Goal: Task Accomplishment & Management: Use online tool/utility

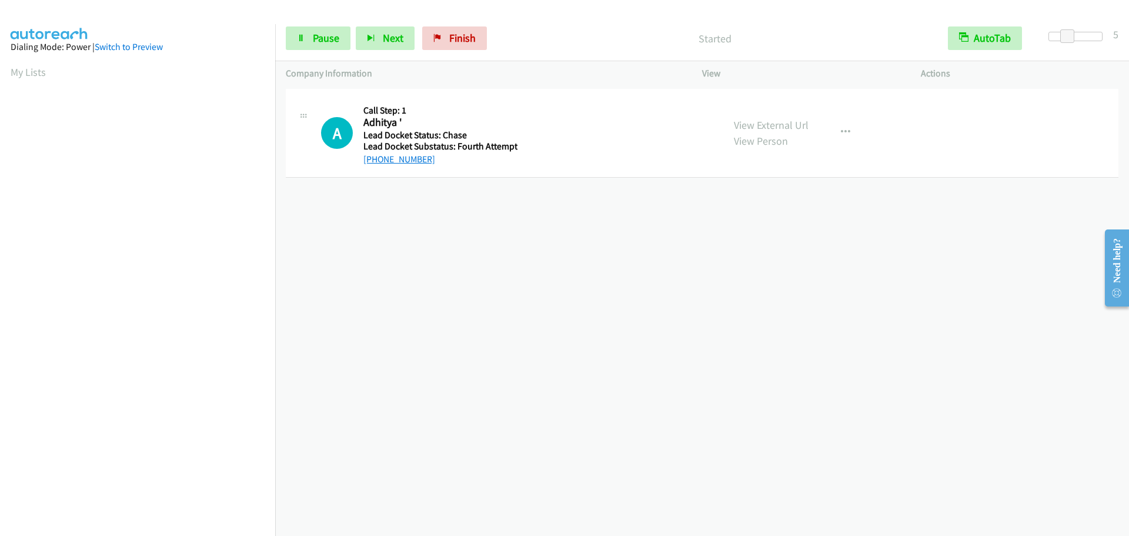
drag, startPoint x: 434, startPoint y: 161, endPoint x: 375, endPoint y: 164, distance: 59.5
click at [375, 164] on div "+1 661-877-1797" at bounding box center [441, 159] width 154 height 14
copy link "661-877-1797"
click at [995, 39] on button "AutoTab" at bounding box center [985, 38] width 73 height 24
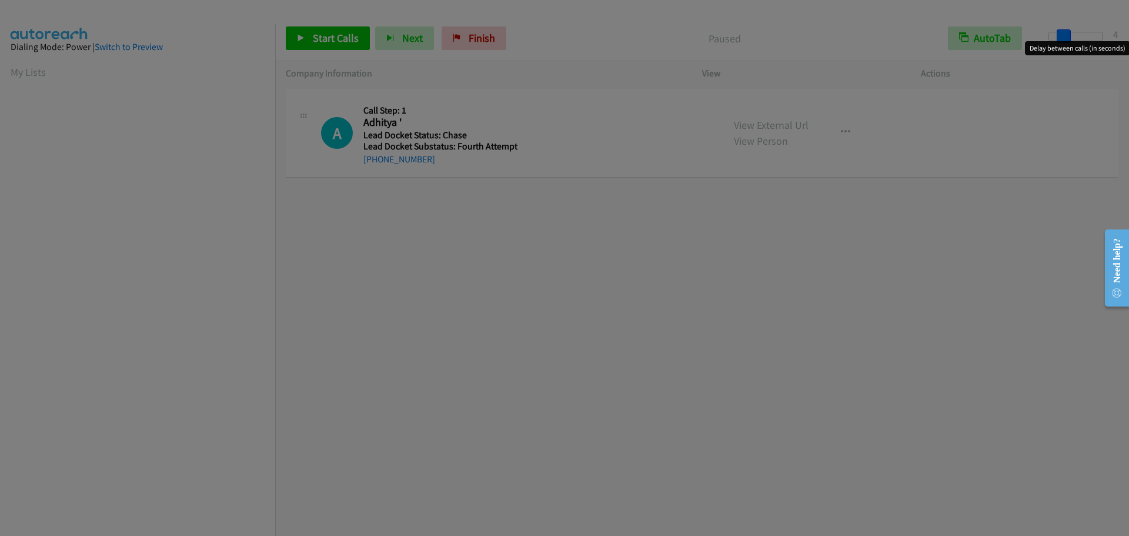
drag, startPoint x: 1052, startPoint y: 34, endPoint x: 1065, endPoint y: 34, distance: 12.9
click at [1065, 34] on body "Start Calls Pause Next Finish Paused AutoTab AutoTab 4 Company Information Info…" at bounding box center [564, 28] width 1129 height 56
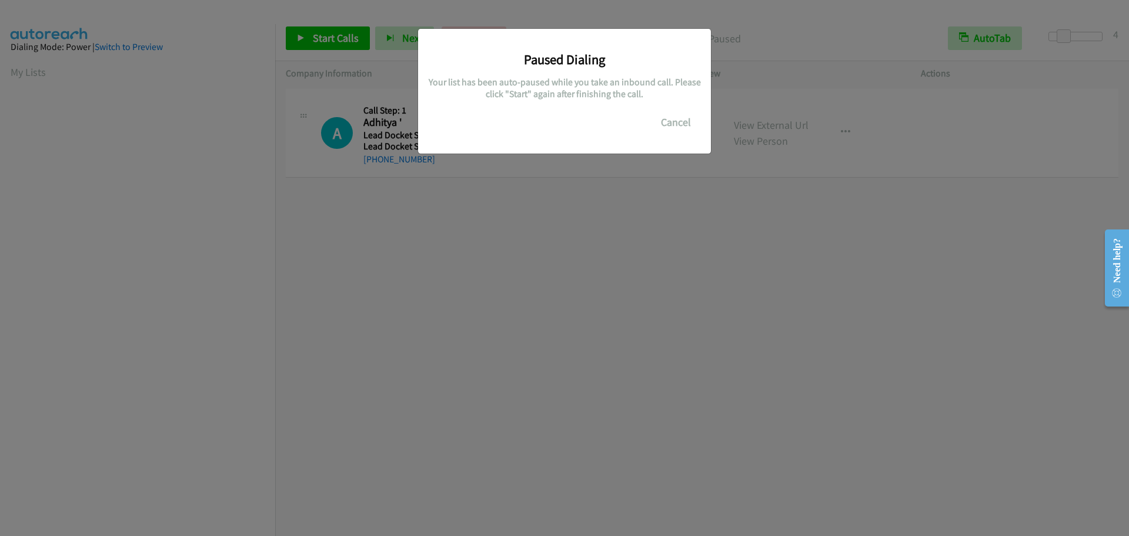
scroll to position [124, 0]
click at [677, 123] on button "Cancel" at bounding box center [676, 123] width 52 height 24
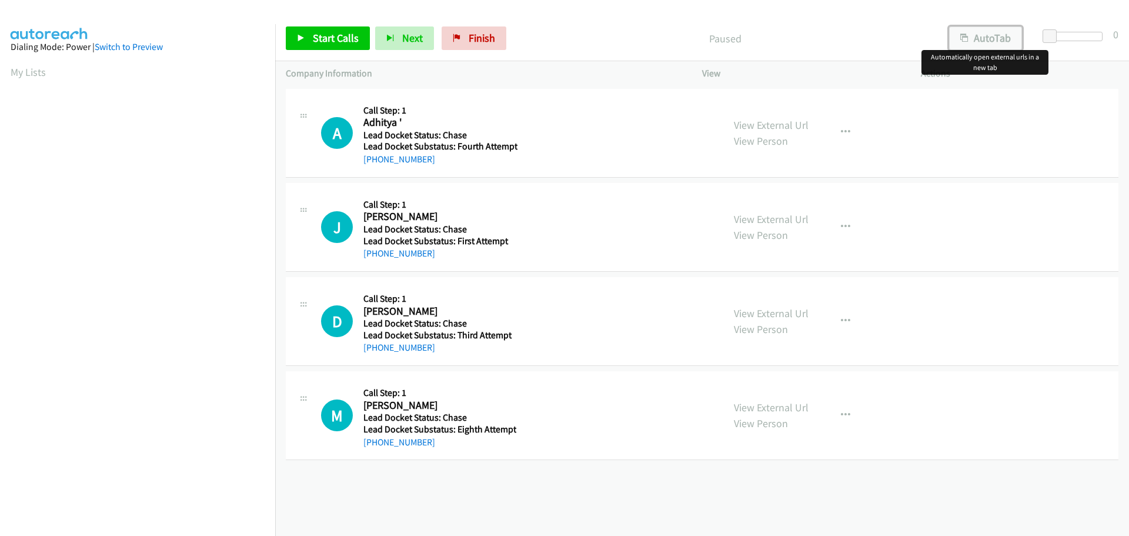
drag, startPoint x: 985, startPoint y: 38, endPoint x: 997, endPoint y: 37, distance: 11.8
click at [985, 38] on button "AutoTab" at bounding box center [985, 38] width 73 height 24
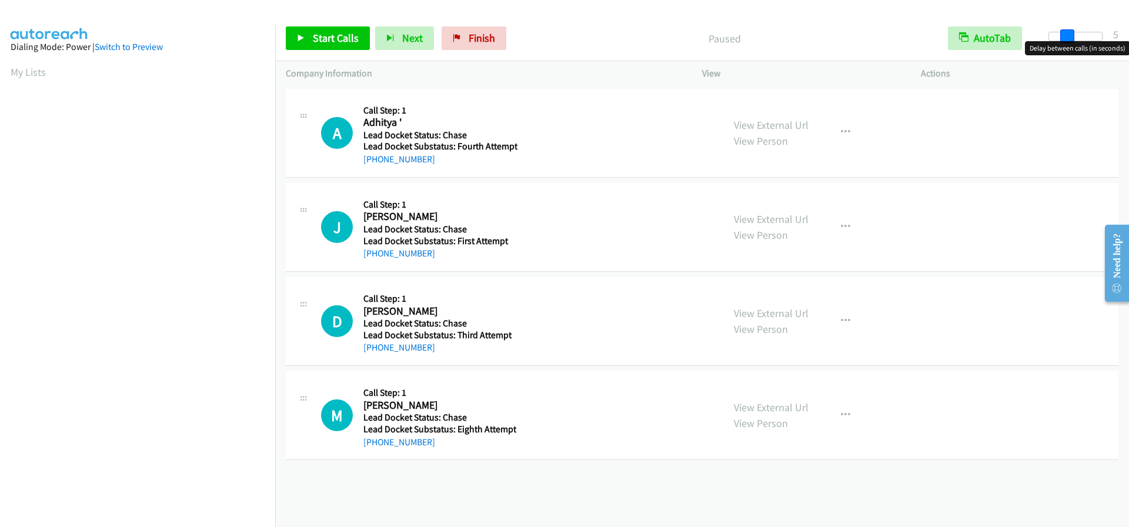
drag, startPoint x: 1049, startPoint y: 35, endPoint x: 1069, endPoint y: 32, distance: 20.8
click at [1069, 32] on span at bounding box center [1068, 36] width 14 height 14
click at [1065, 35] on span at bounding box center [1068, 36] width 14 height 14
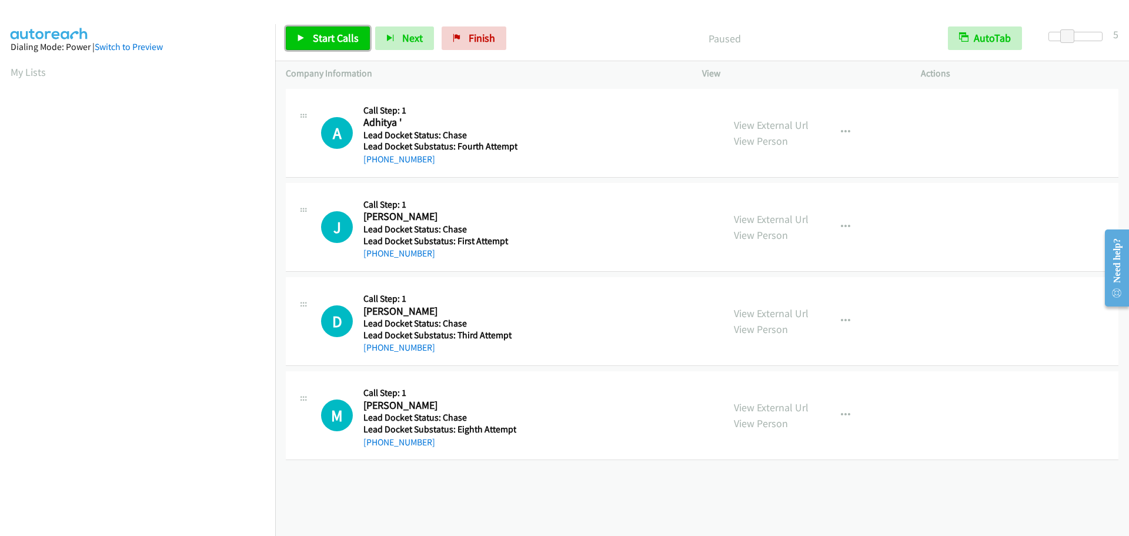
click at [366, 41] on link "Start Calls" at bounding box center [328, 38] width 84 height 24
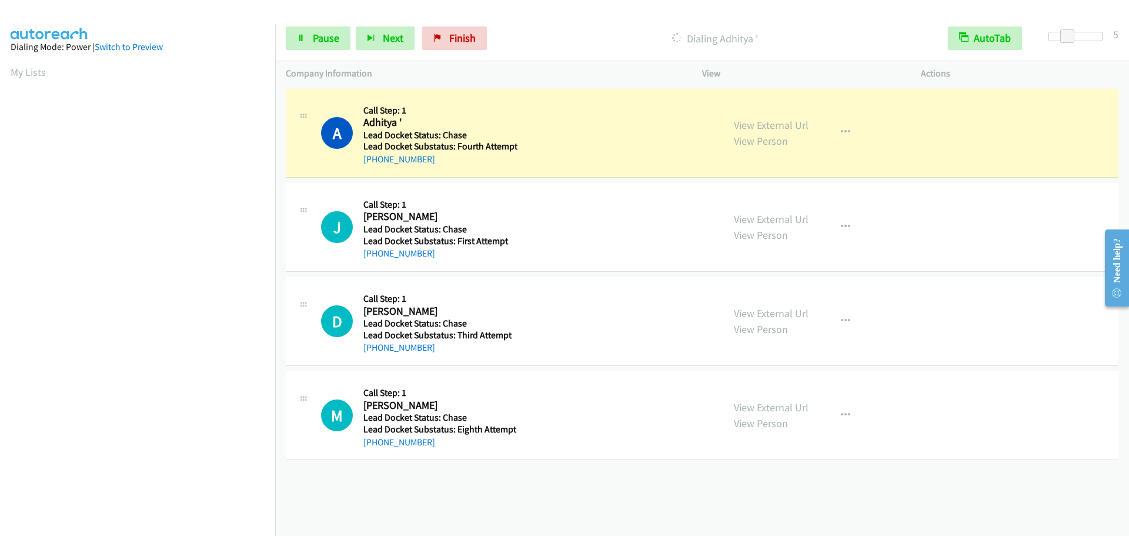
scroll to position [124, 0]
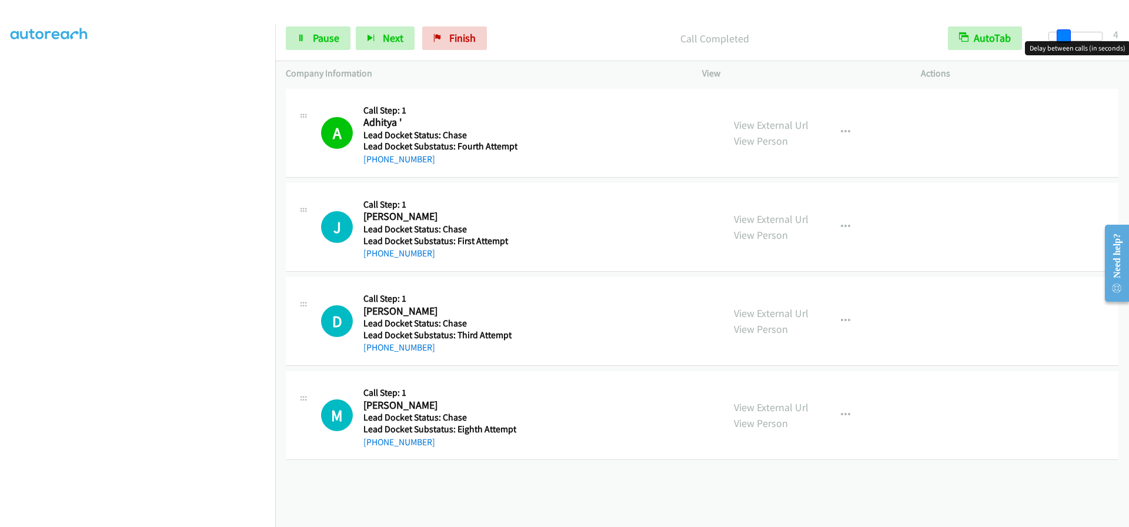
click at [1064, 37] on span at bounding box center [1064, 36] width 14 height 14
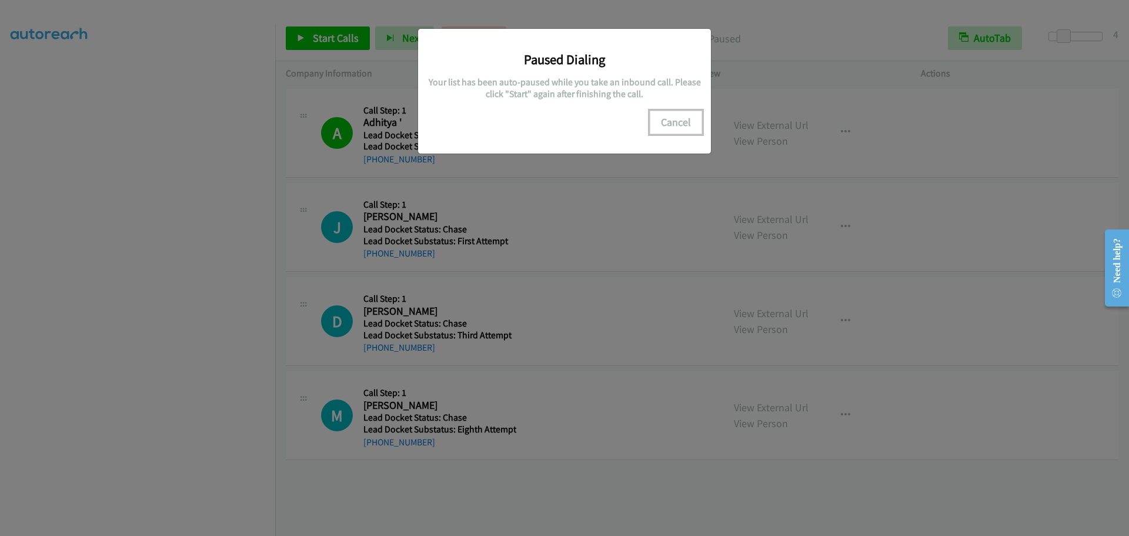
click at [672, 125] on button "Cancel" at bounding box center [676, 123] width 52 height 24
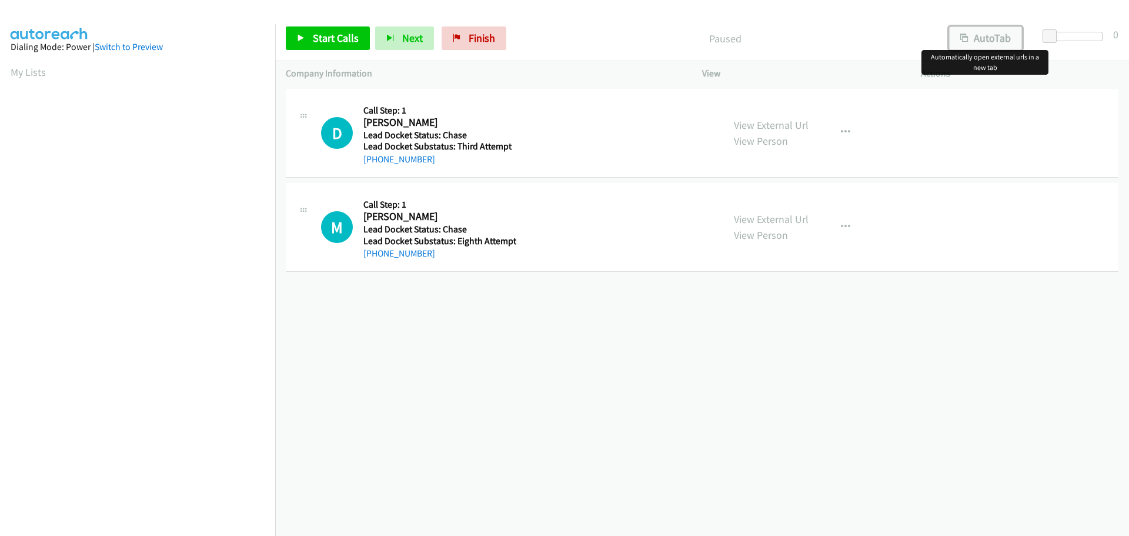
drag, startPoint x: 1011, startPoint y: 36, endPoint x: 1025, endPoint y: 36, distance: 14.1
click at [1011, 36] on button "AutoTab" at bounding box center [985, 38] width 73 height 24
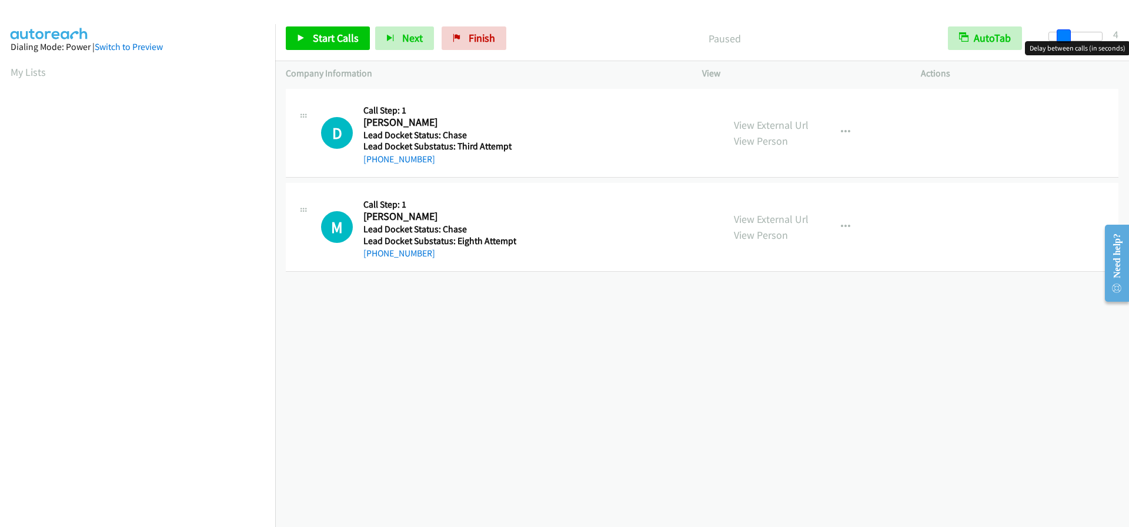
drag, startPoint x: 1049, startPoint y: 35, endPoint x: 1064, endPoint y: 36, distance: 15.3
click at [1064, 36] on span at bounding box center [1064, 36] width 14 height 14
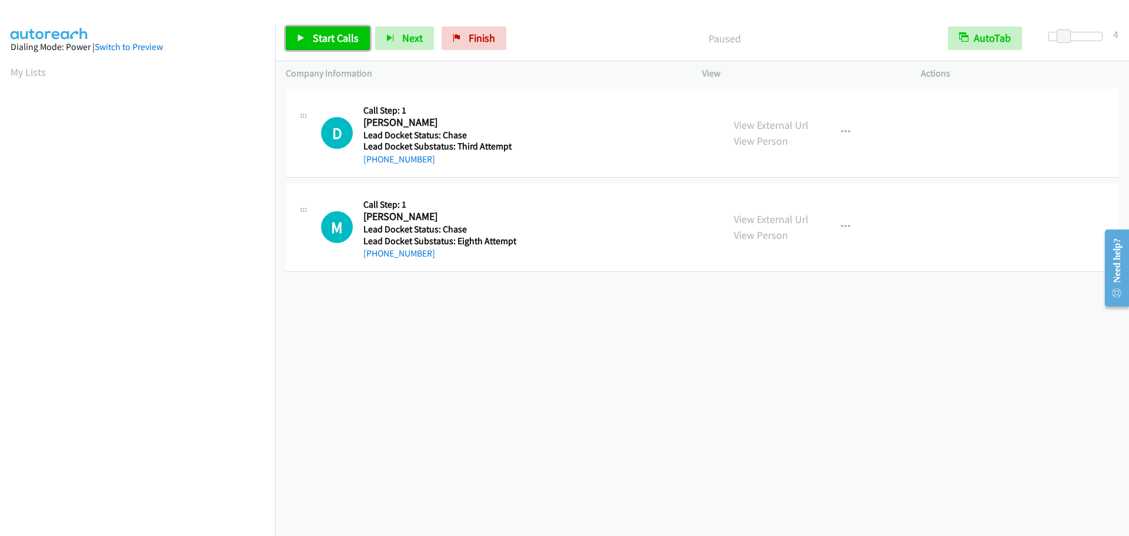
click at [335, 42] on span "Start Calls" at bounding box center [336, 38] width 46 height 14
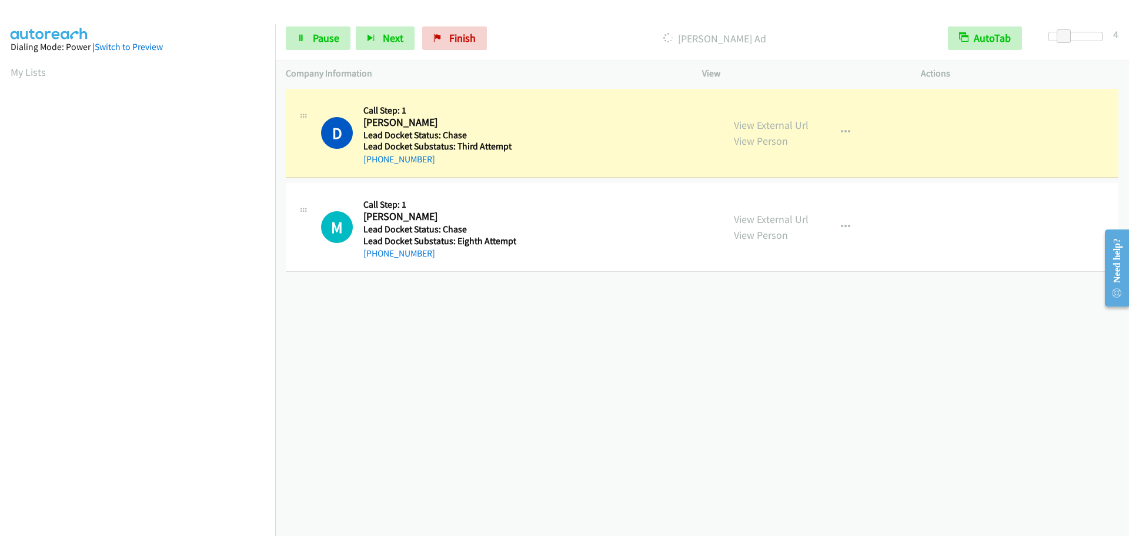
scroll to position [124, 0]
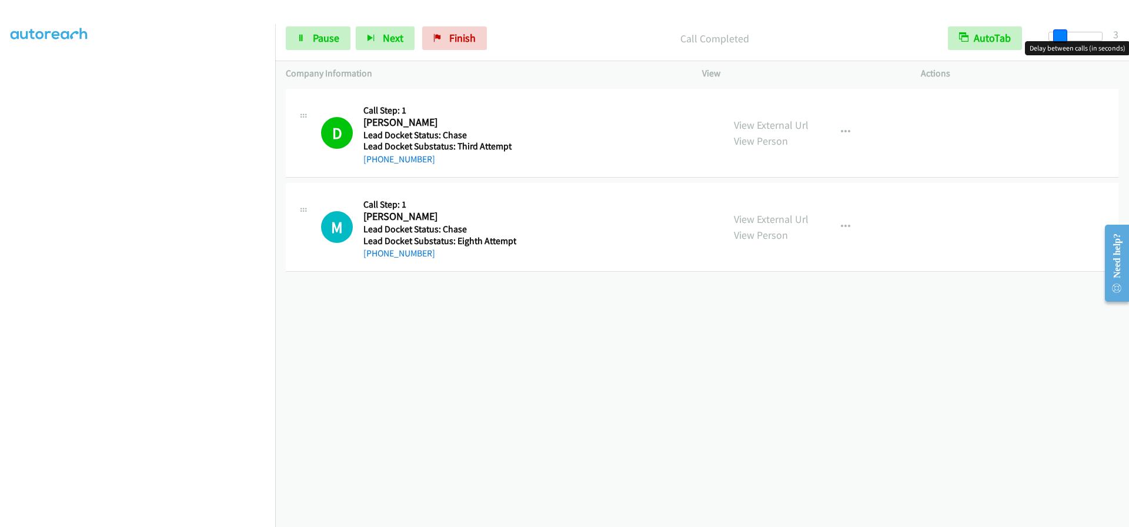
click at [1054, 40] on span at bounding box center [1061, 36] width 14 height 14
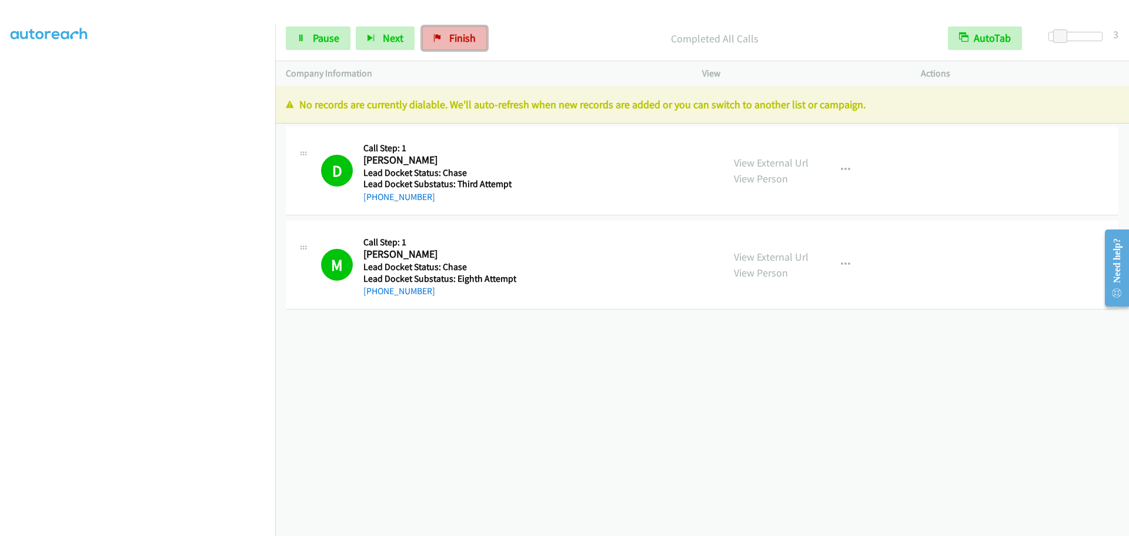
click at [449, 38] on span "Finish" at bounding box center [462, 38] width 26 height 14
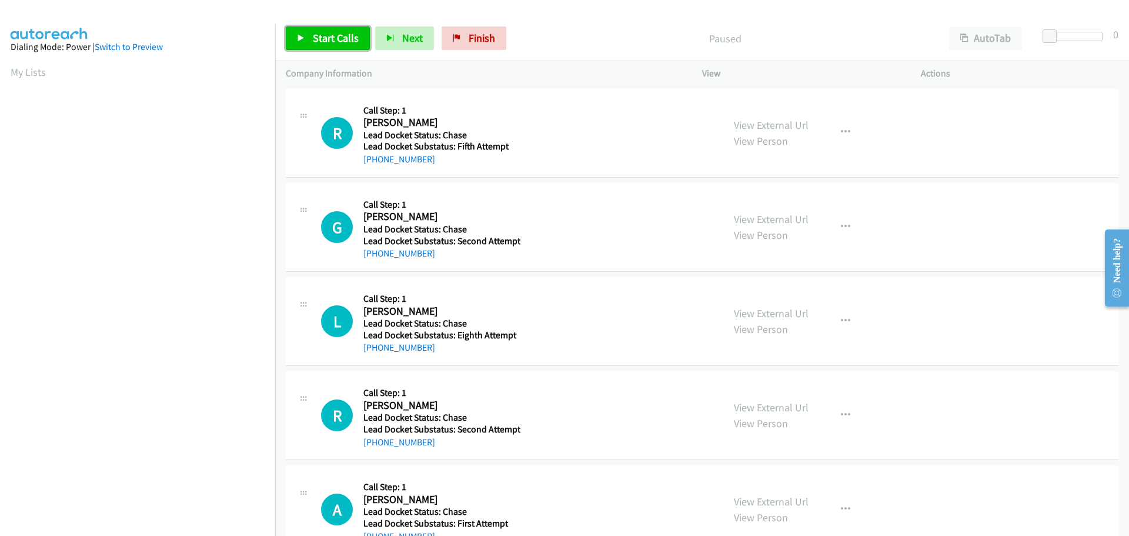
click at [334, 31] on link "Start Calls" at bounding box center [328, 38] width 84 height 24
click at [334, 31] on div "Start Calls Pause Next Finish" at bounding box center [389, 38] width 206 height 24
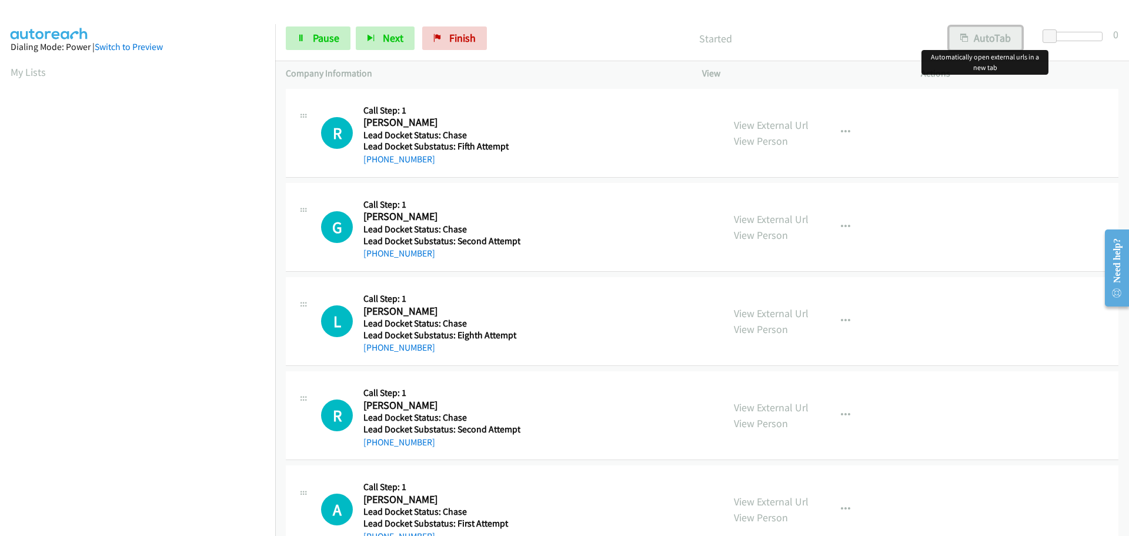
click at [972, 37] on button "AutoTab" at bounding box center [985, 38] width 73 height 24
drag, startPoint x: 1049, startPoint y: 28, endPoint x: 1066, endPoint y: 31, distance: 16.6
click at [1066, 31] on div "Start Calls Pause Next Finish Started AutoTab AutoTab 0" at bounding box center [702, 38] width 854 height 45
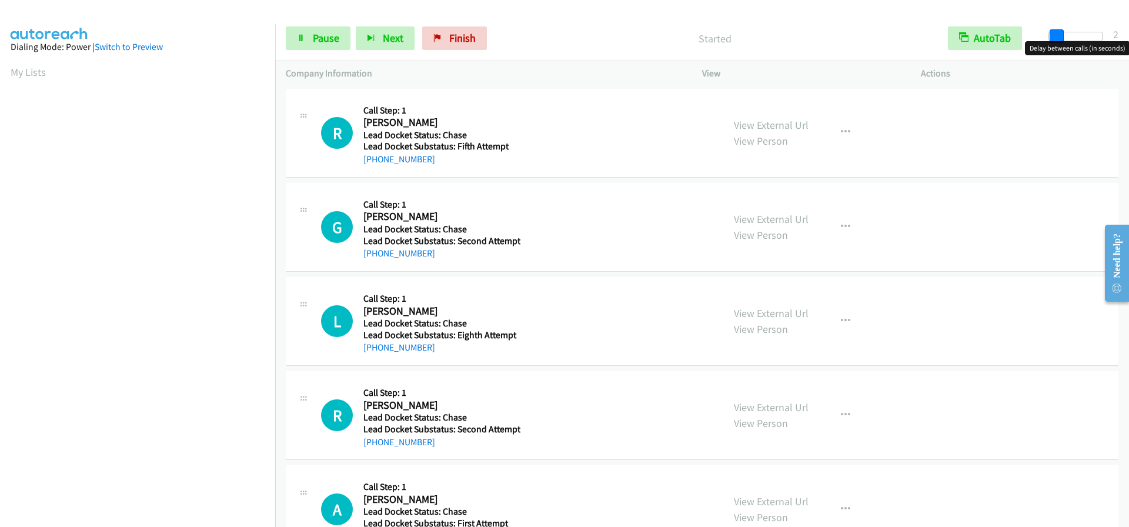
drag, startPoint x: 1054, startPoint y: 36, endPoint x: 1061, endPoint y: 36, distance: 7.1
click at [1061, 36] on span at bounding box center [1057, 36] width 14 height 14
click at [1064, 36] on span at bounding box center [1061, 36] width 14 height 14
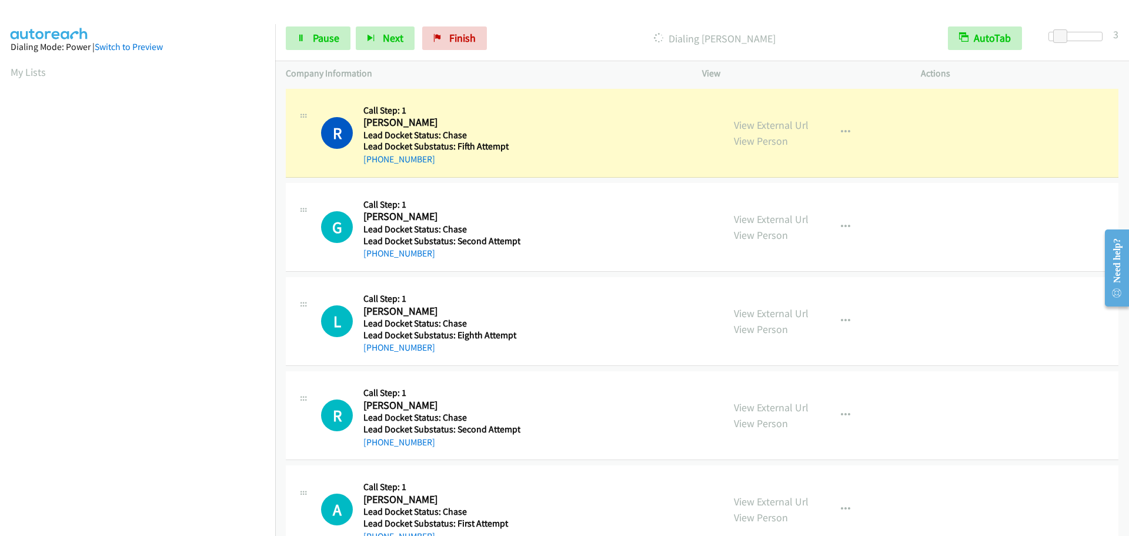
drag, startPoint x: 432, startPoint y: 162, endPoint x: 372, endPoint y: 168, distance: 60.3
click at [372, 168] on div "R Callback Scheduled Call Step: 1 Romeo Diaz America/Los_Angeles Lead Docket St…" at bounding box center [702, 133] width 833 height 89
copy link "323-738-6418"
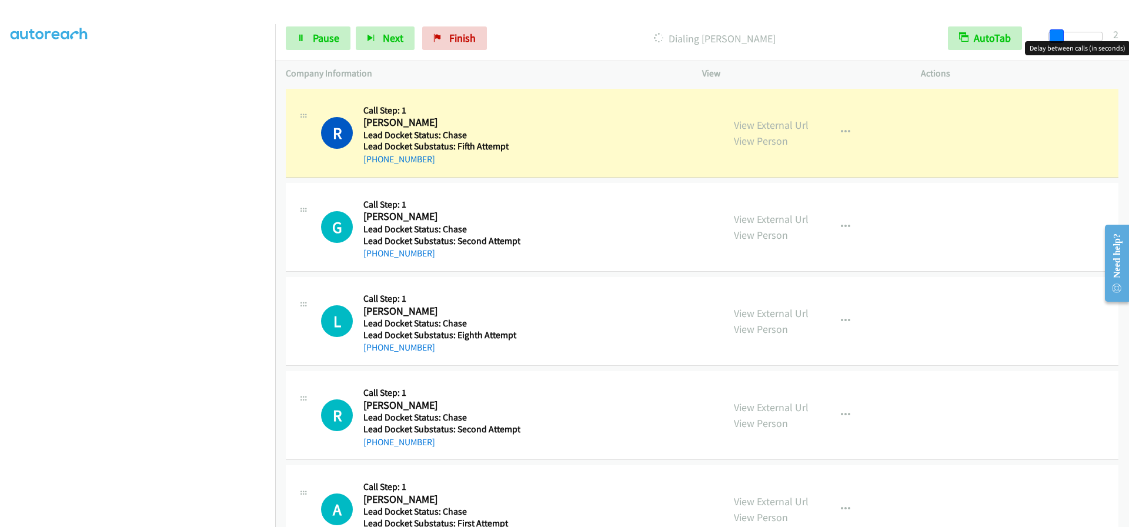
click at [1054, 38] on span at bounding box center [1057, 36] width 14 height 14
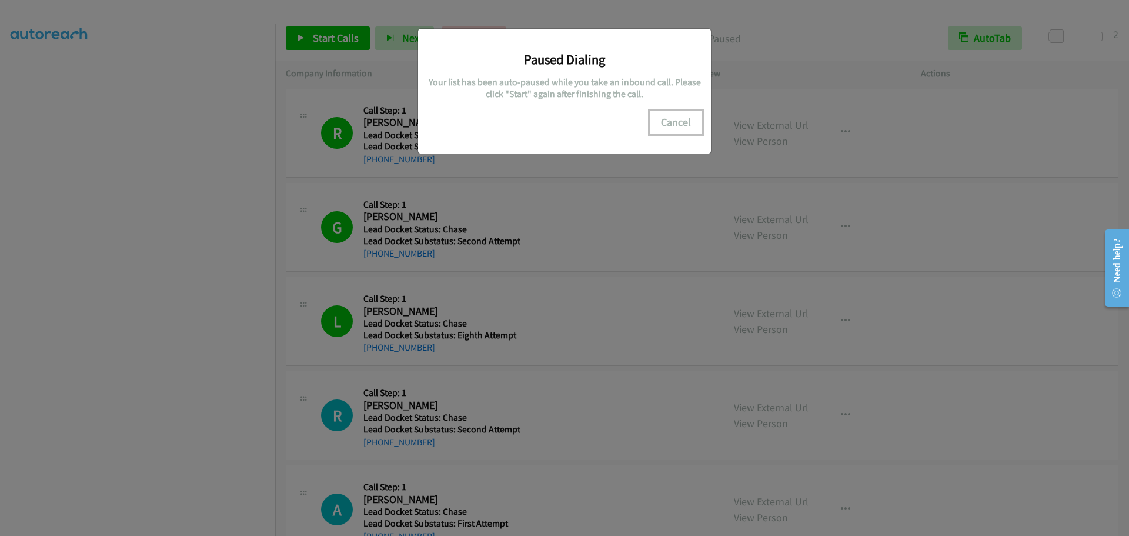
click at [681, 123] on button "Cancel" at bounding box center [676, 123] width 52 height 24
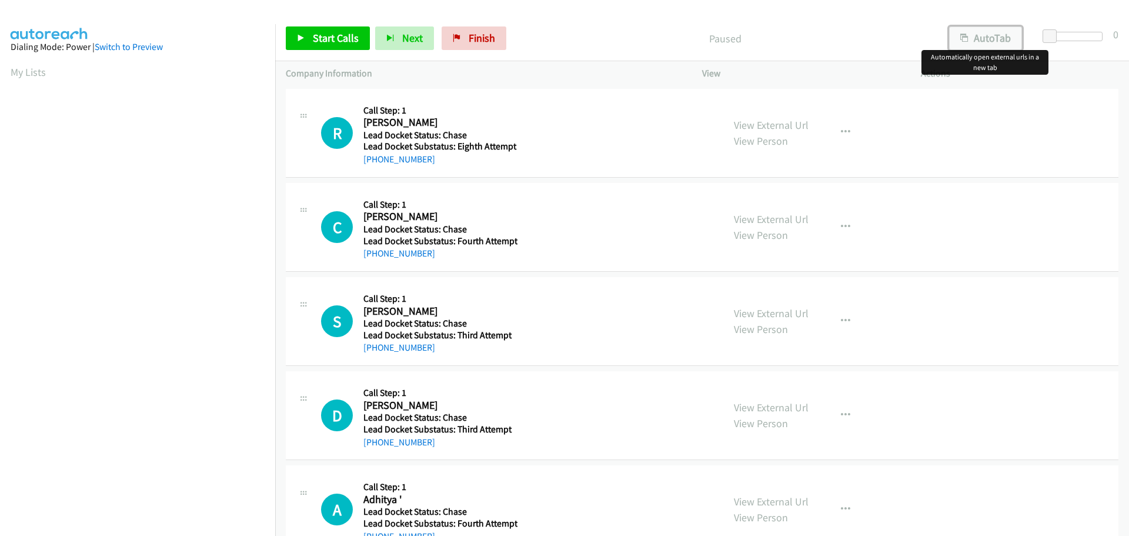
drag, startPoint x: 980, startPoint y: 37, endPoint x: 1001, endPoint y: 35, distance: 20.7
click at [980, 37] on button "AutoTab" at bounding box center [985, 38] width 73 height 24
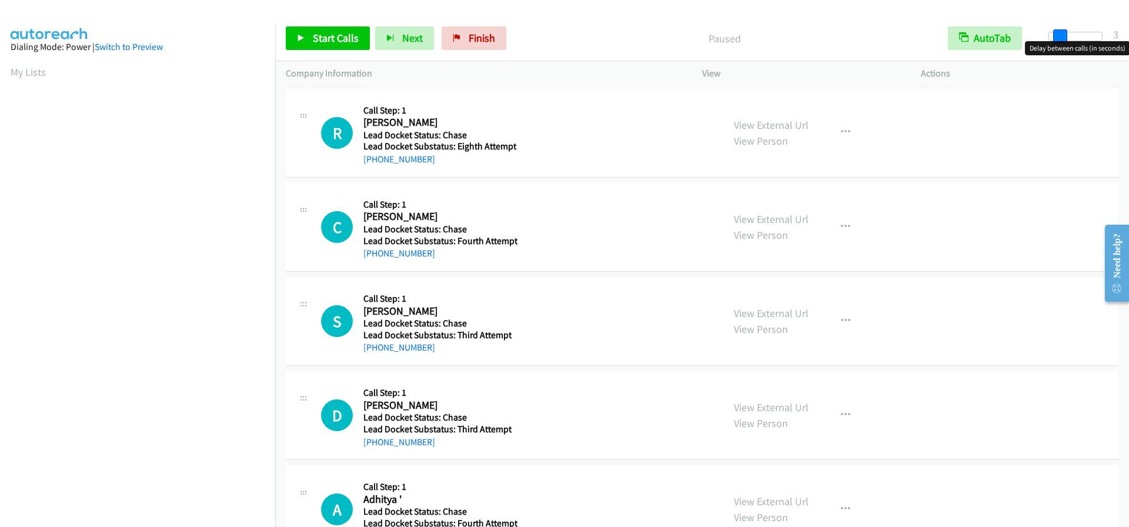
drag, startPoint x: 1050, startPoint y: 32, endPoint x: 1059, endPoint y: 34, distance: 9.6
click at [1059, 34] on span at bounding box center [1061, 36] width 14 height 14
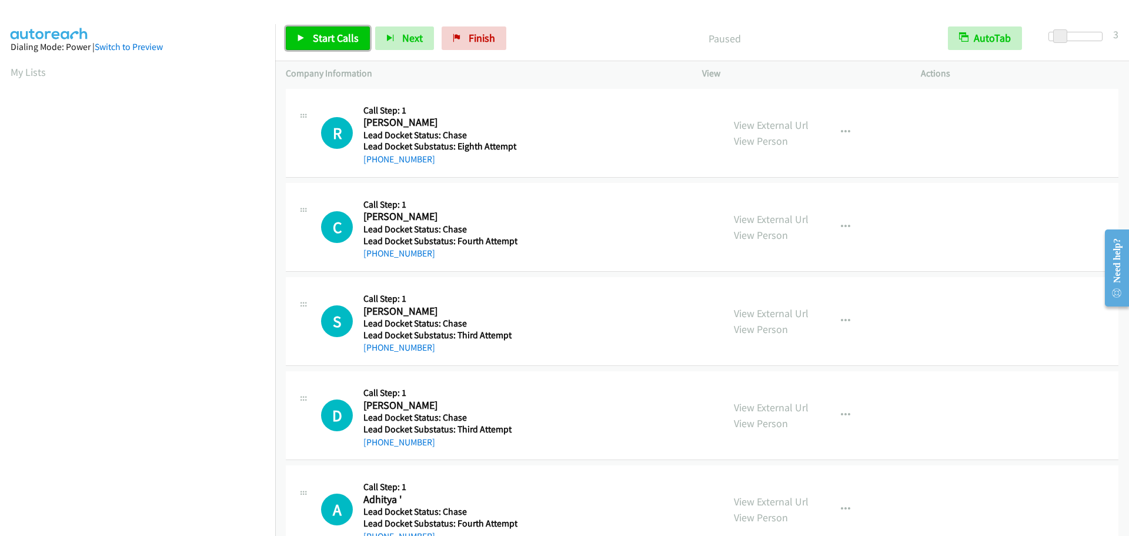
click at [328, 43] on span "Start Calls" at bounding box center [336, 38] width 46 height 14
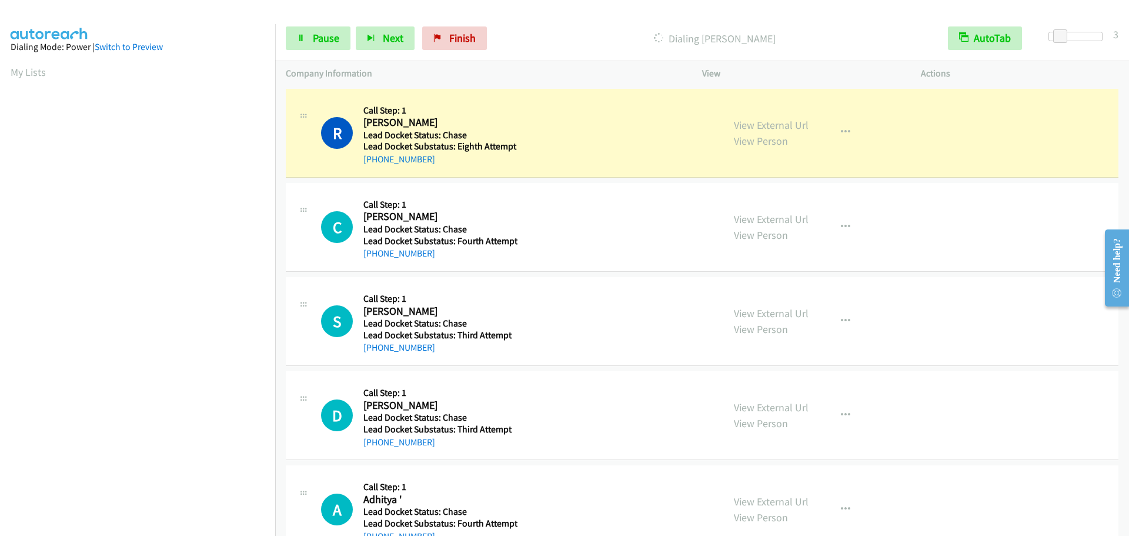
scroll to position [124, 0]
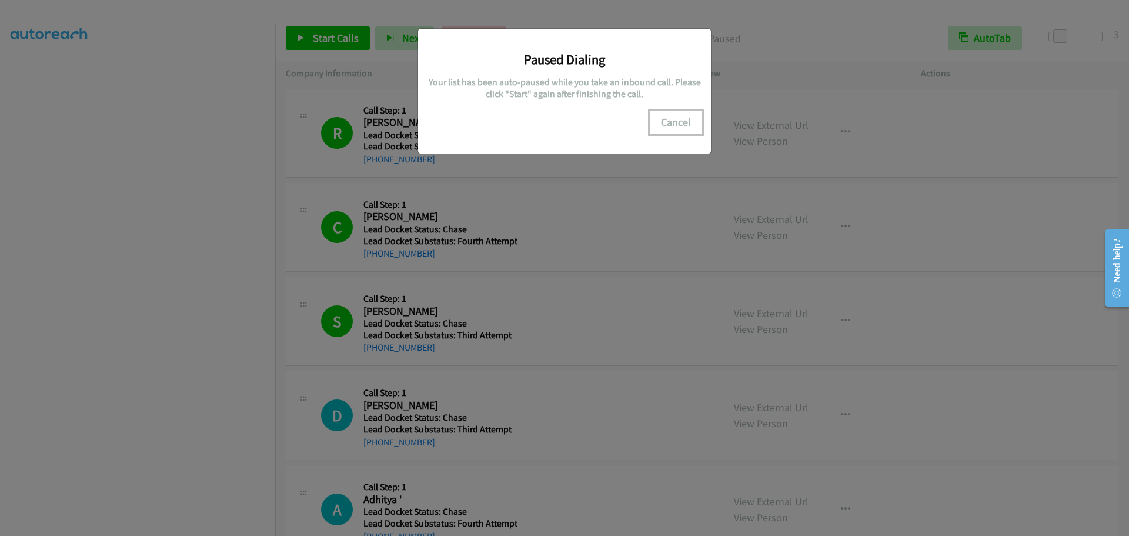
click at [677, 126] on button "Cancel" at bounding box center [676, 123] width 52 height 24
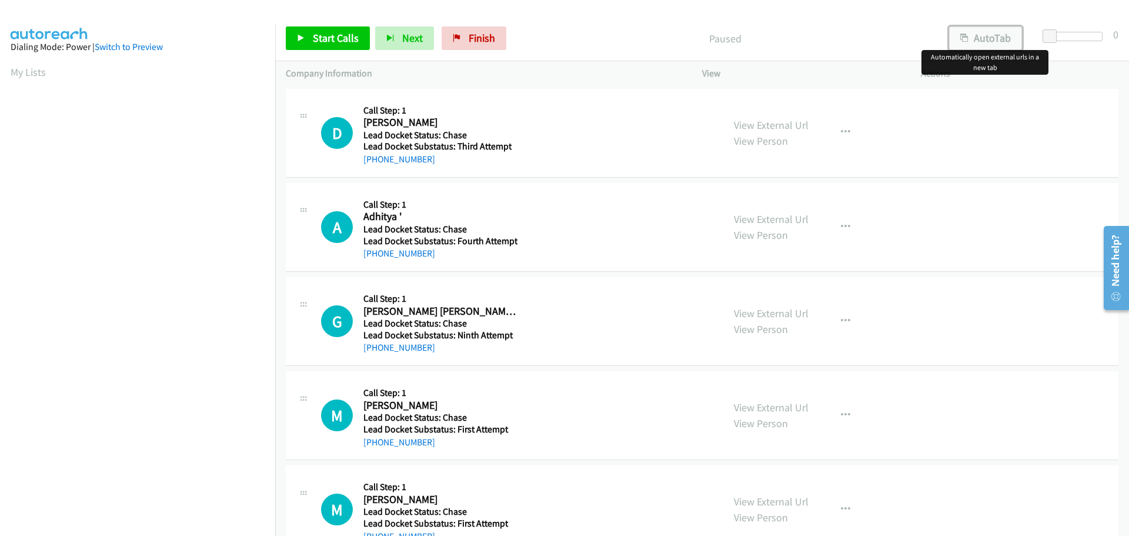
drag, startPoint x: 957, startPoint y: 33, endPoint x: 1027, endPoint y: 32, distance: 69.4
click at [957, 33] on button "AutoTab" at bounding box center [985, 38] width 73 height 24
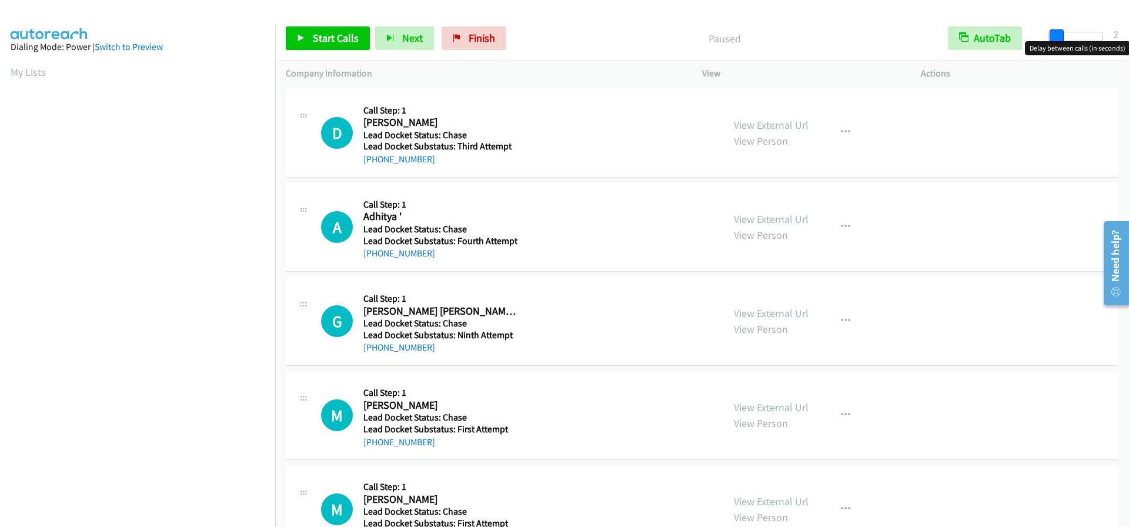
drag, startPoint x: 1054, startPoint y: 35, endPoint x: 1060, endPoint y: 36, distance: 6.5
click at [1060, 36] on span at bounding box center [1057, 36] width 14 height 14
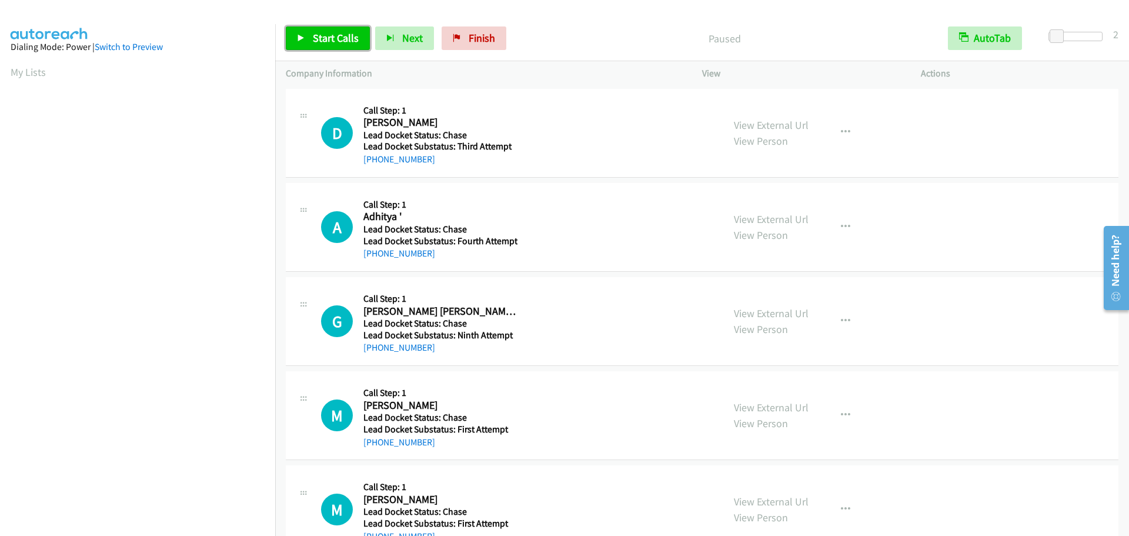
click at [349, 41] on span "Start Calls" at bounding box center [336, 38] width 46 height 14
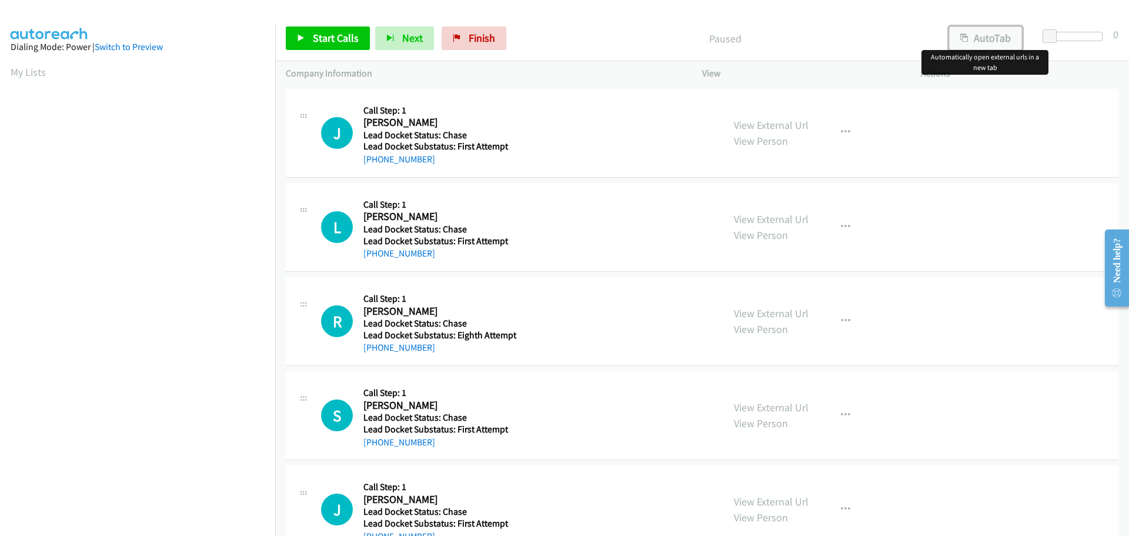
click at [975, 41] on button "AutoTab" at bounding box center [985, 38] width 73 height 24
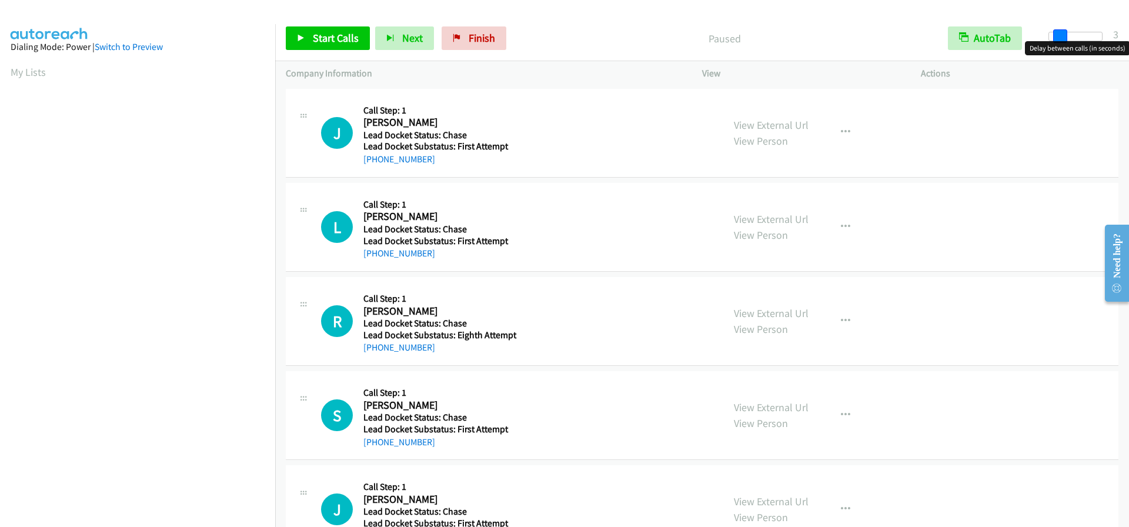
drag, startPoint x: 1053, startPoint y: 34, endPoint x: 1062, endPoint y: 37, distance: 9.3
click at [1062, 37] on span at bounding box center [1061, 36] width 14 height 14
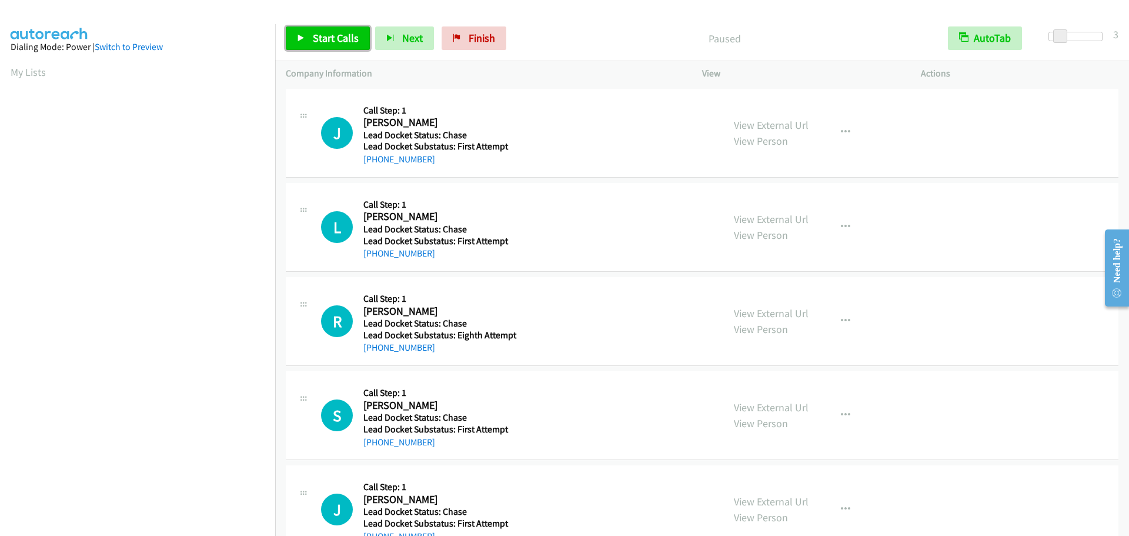
click at [337, 41] on span "Start Calls" at bounding box center [336, 38] width 46 height 14
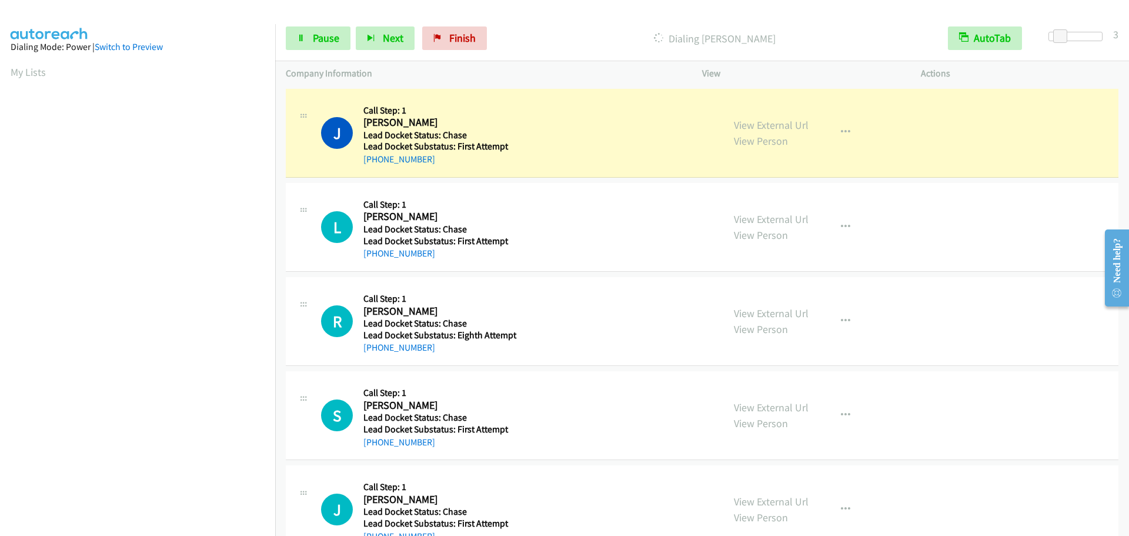
scroll to position [124, 0]
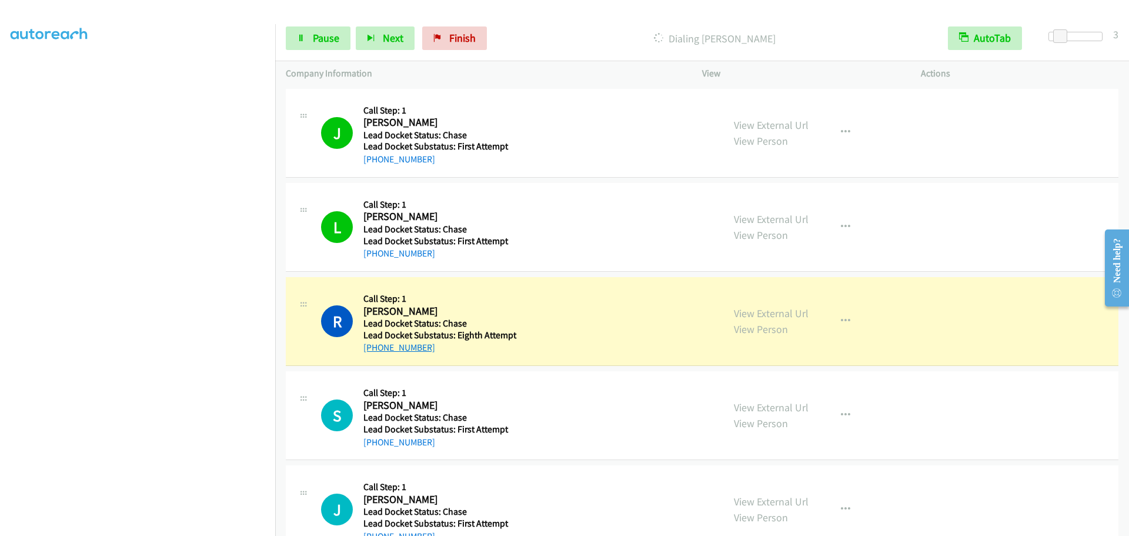
drag, startPoint x: 431, startPoint y: 344, endPoint x: 372, endPoint y: 353, distance: 60.1
click at [372, 353] on div "+1 865-348-0230" at bounding box center [441, 348] width 154 height 14
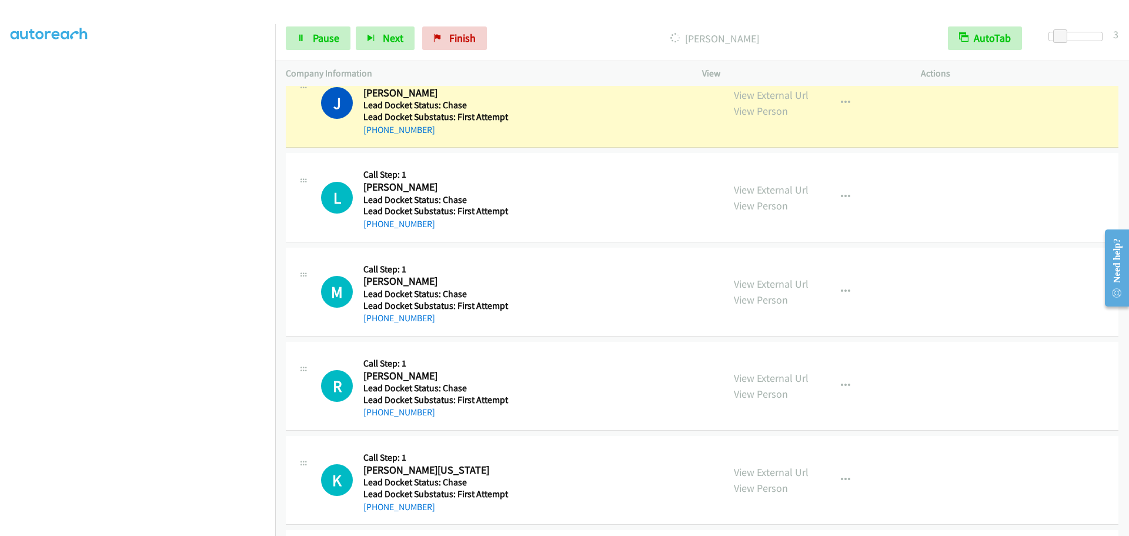
scroll to position [412, 0]
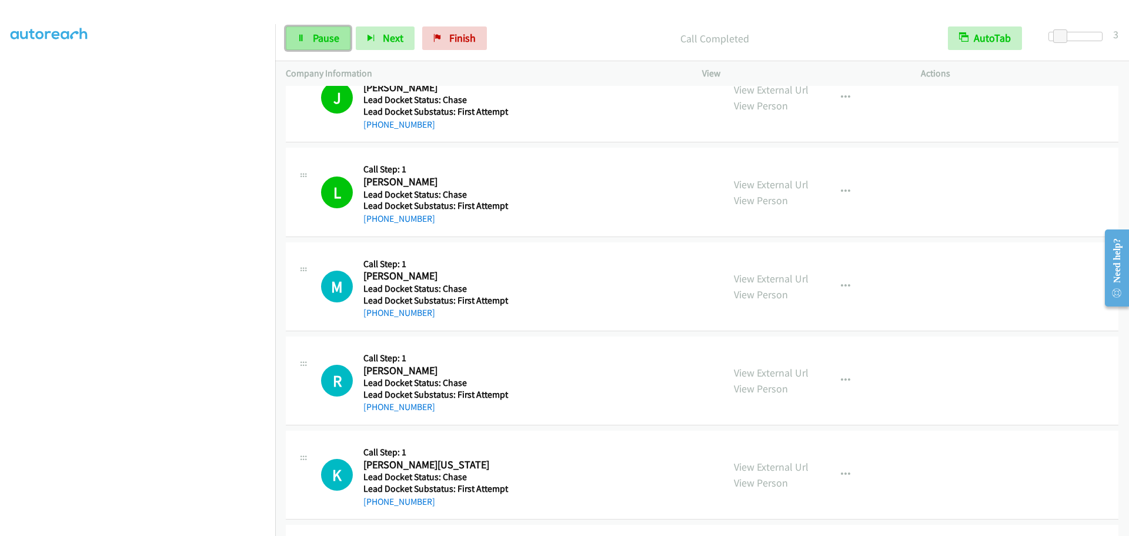
click at [329, 45] on link "Pause" at bounding box center [318, 38] width 65 height 24
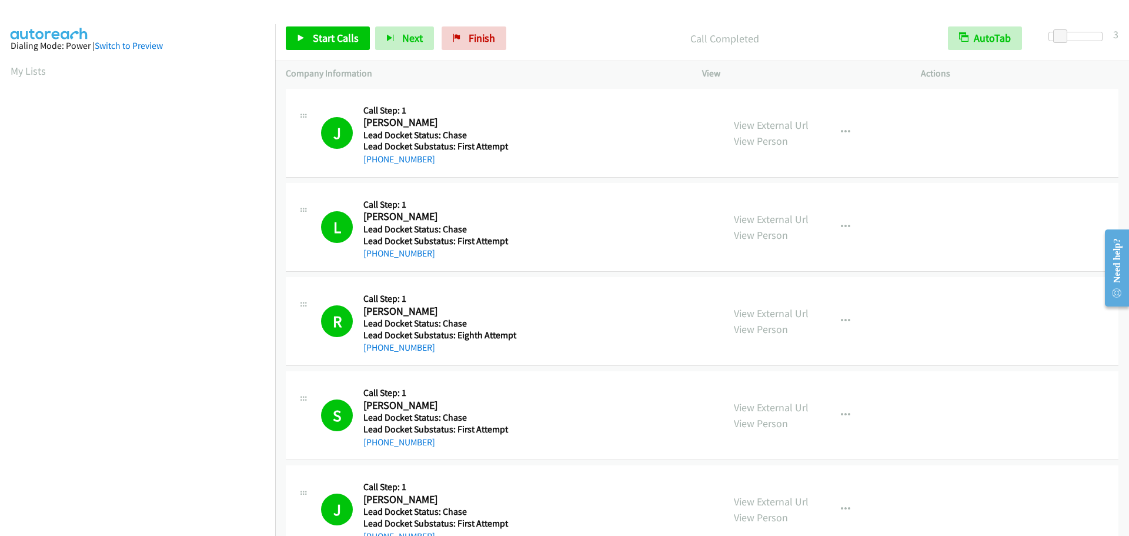
scroll to position [0, 0]
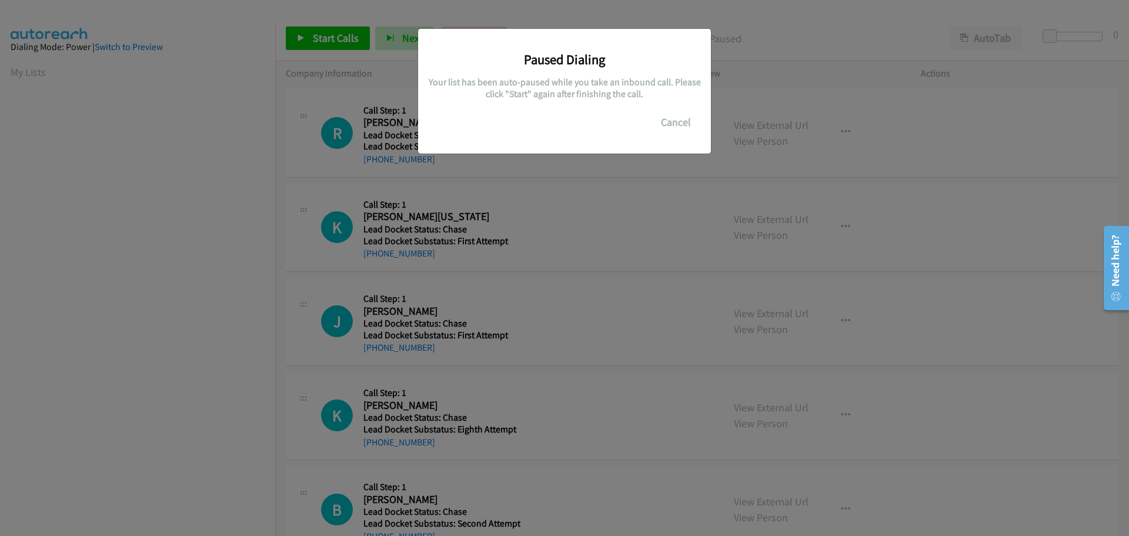
scroll to position [124, 0]
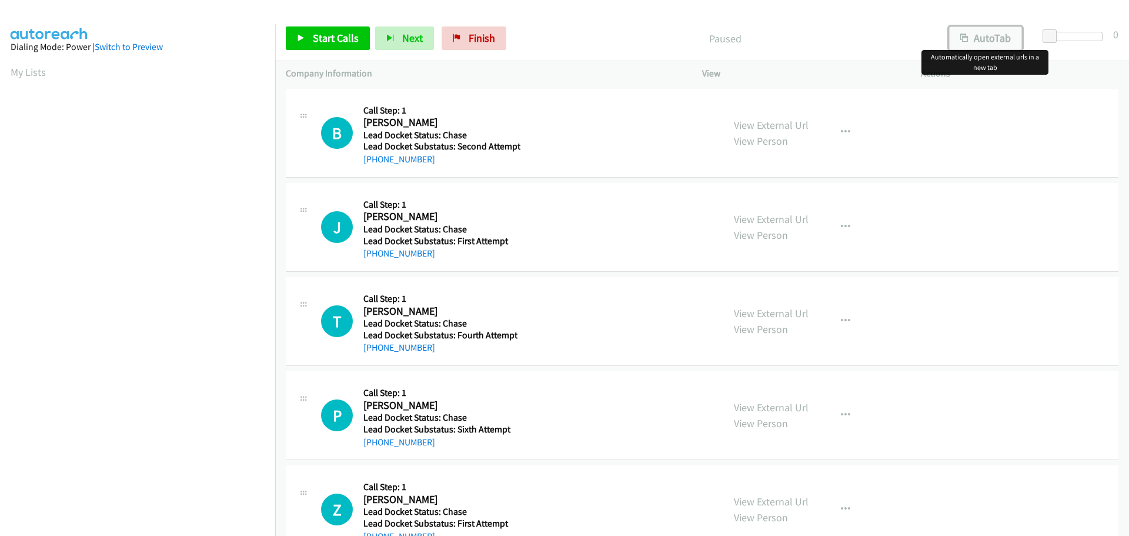
click at [986, 40] on button "AutoTab" at bounding box center [985, 38] width 73 height 24
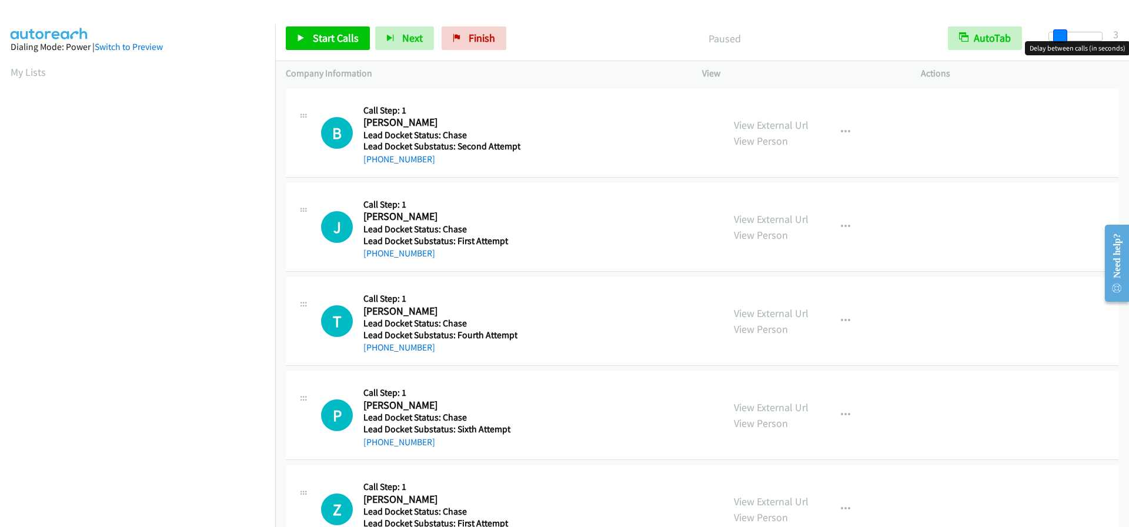
drag, startPoint x: 1052, startPoint y: 34, endPoint x: 1061, endPoint y: 38, distance: 10.1
click at [1061, 38] on span at bounding box center [1061, 36] width 14 height 14
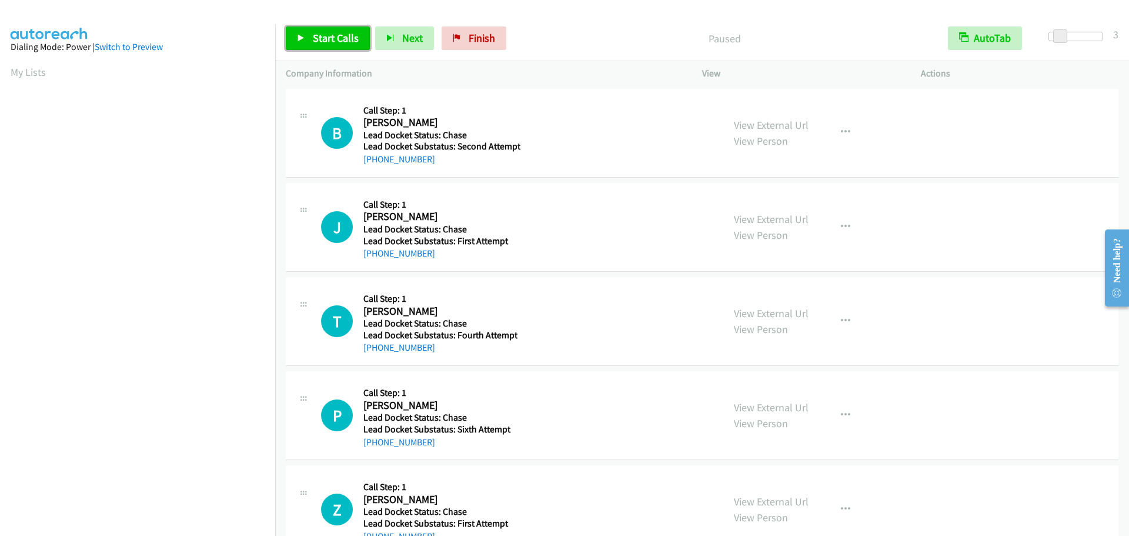
click at [340, 39] on span "Start Calls" at bounding box center [336, 38] width 46 height 14
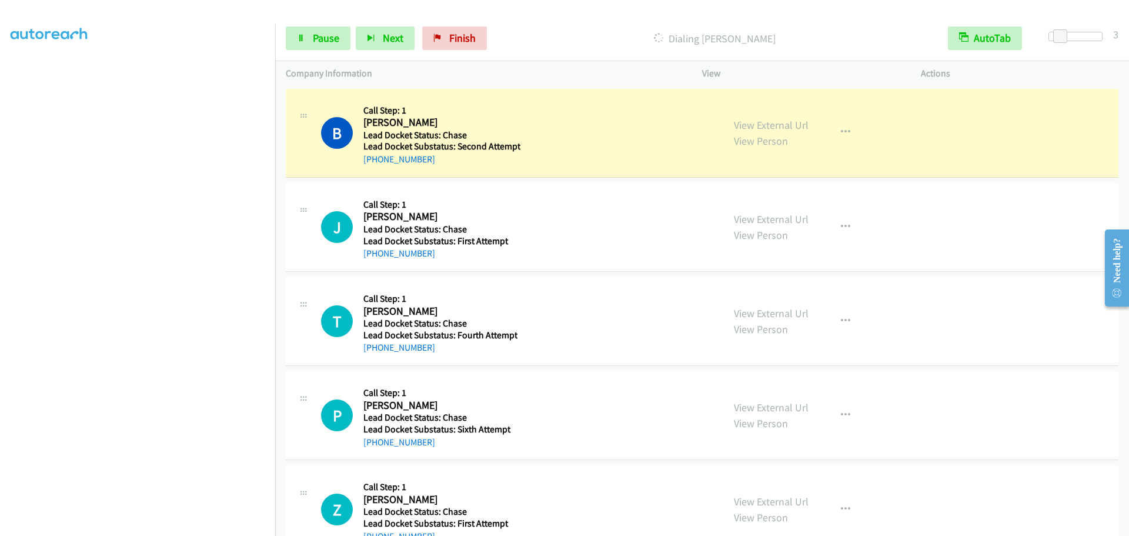
scroll to position [124, 0]
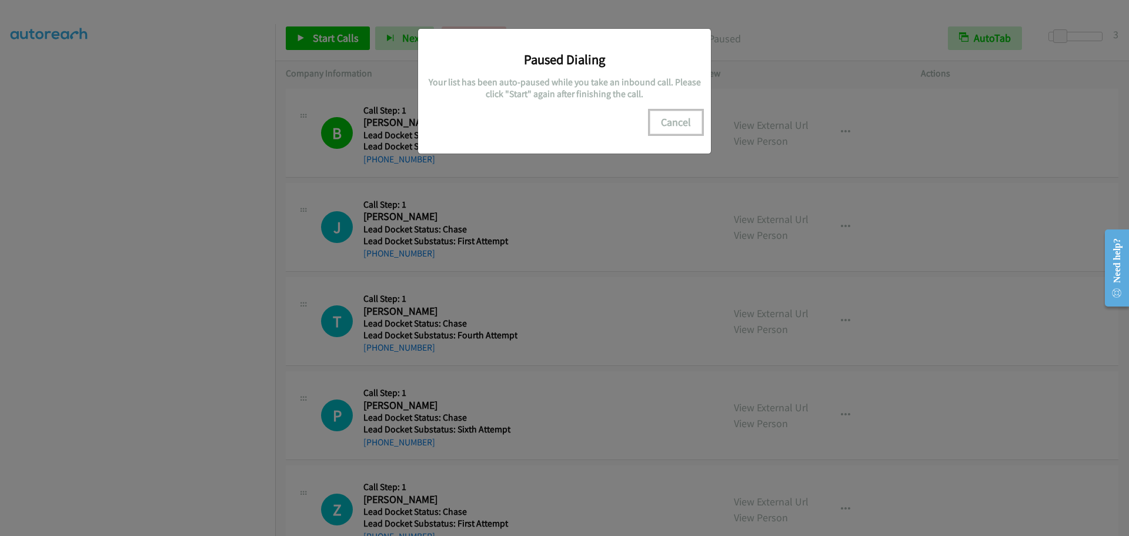
click at [684, 121] on button "Cancel" at bounding box center [676, 123] width 52 height 24
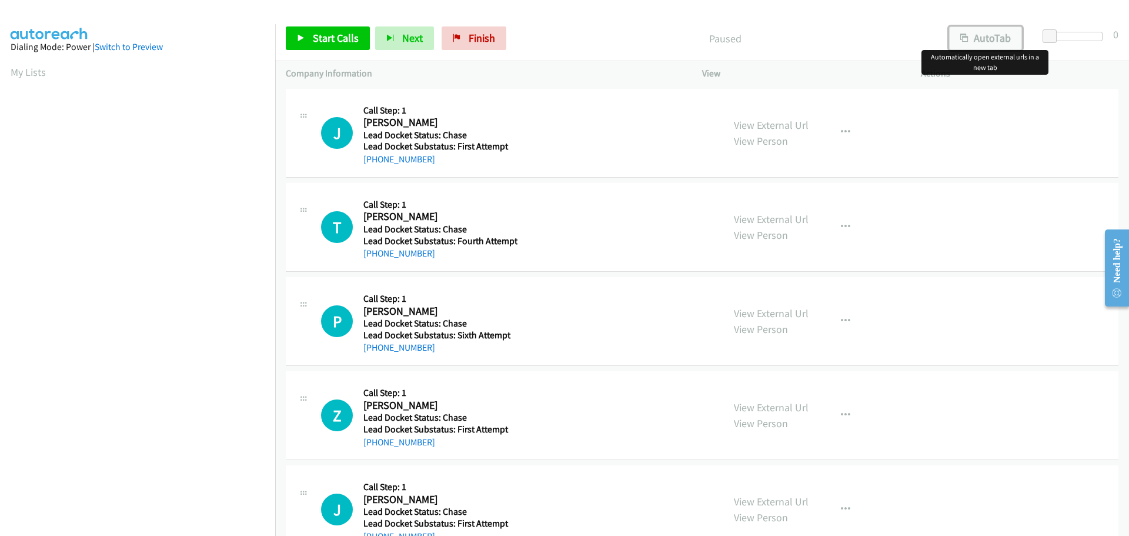
drag, startPoint x: 1001, startPoint y: 37, endPoint x: 1009, endPoint y: 37, distance: 8.2
click at [1001, 37] on button "AutoTab" at bounding box center [985, 38] width 73 height 24
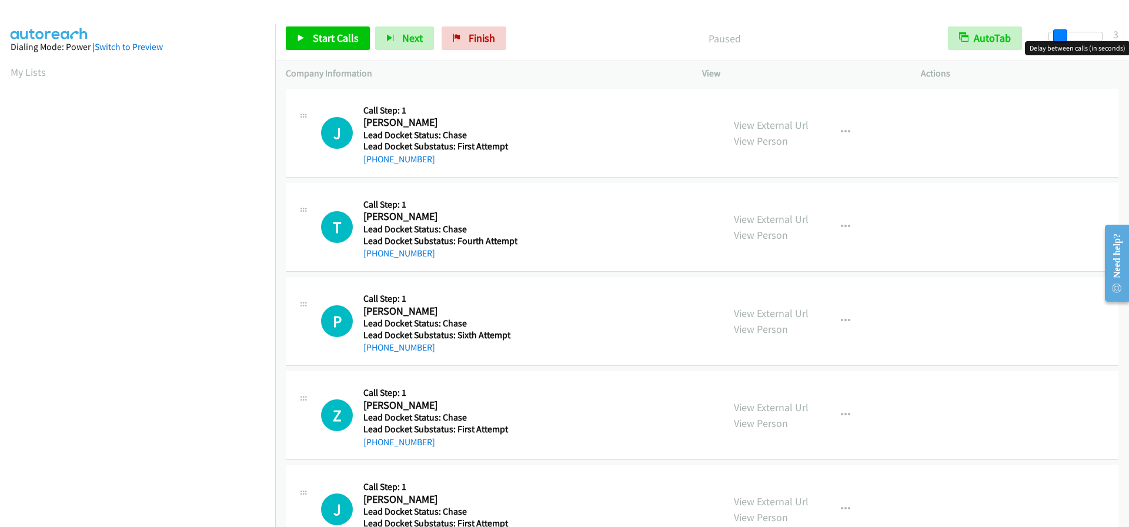
drag, startPoint x: 1051, startPoint y: 35, endPoint x: 1061, endPoint y: 36, distance: 10.0
click at [1061, 36] on span at bounding box center [1061, 36] width 14 height 14
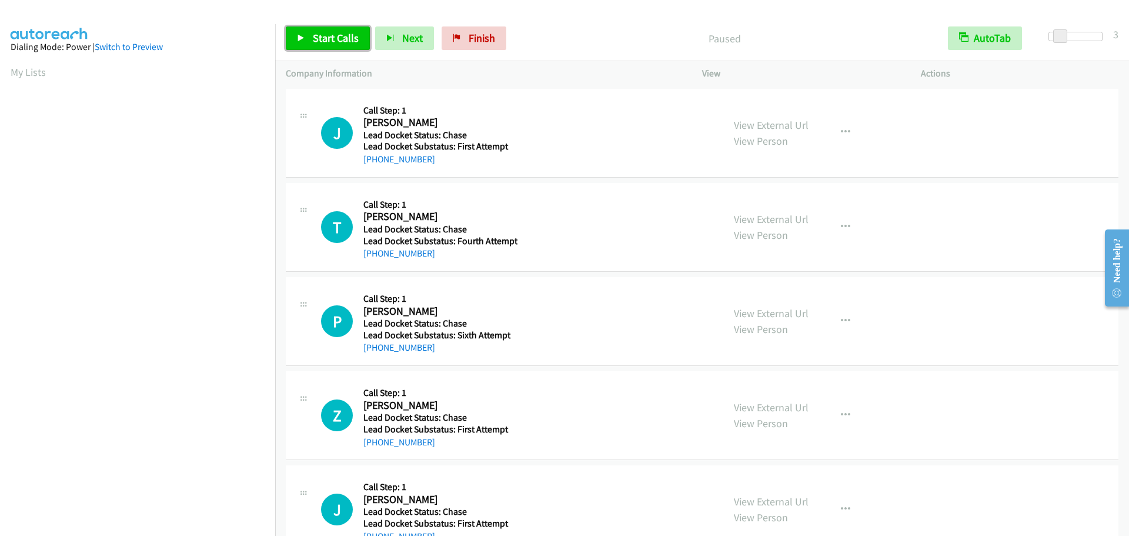
click at [357, 42] on span "Start Calls" at bounding box center [336, 38] width 46 height 14
